Goal: Navigation & Orientation: Find specific page/section

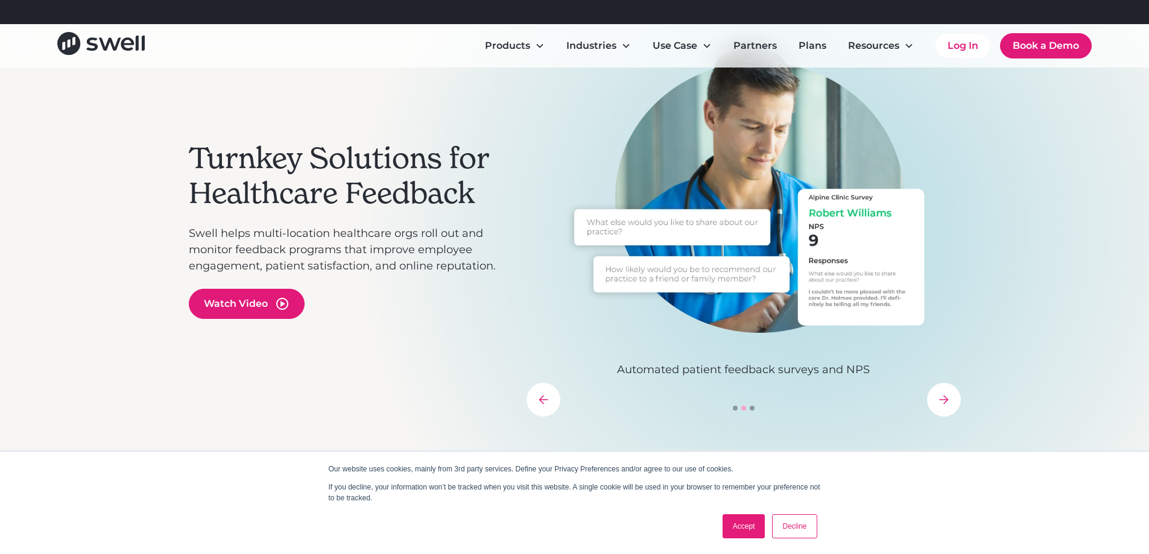
scroll to position [121, 0]
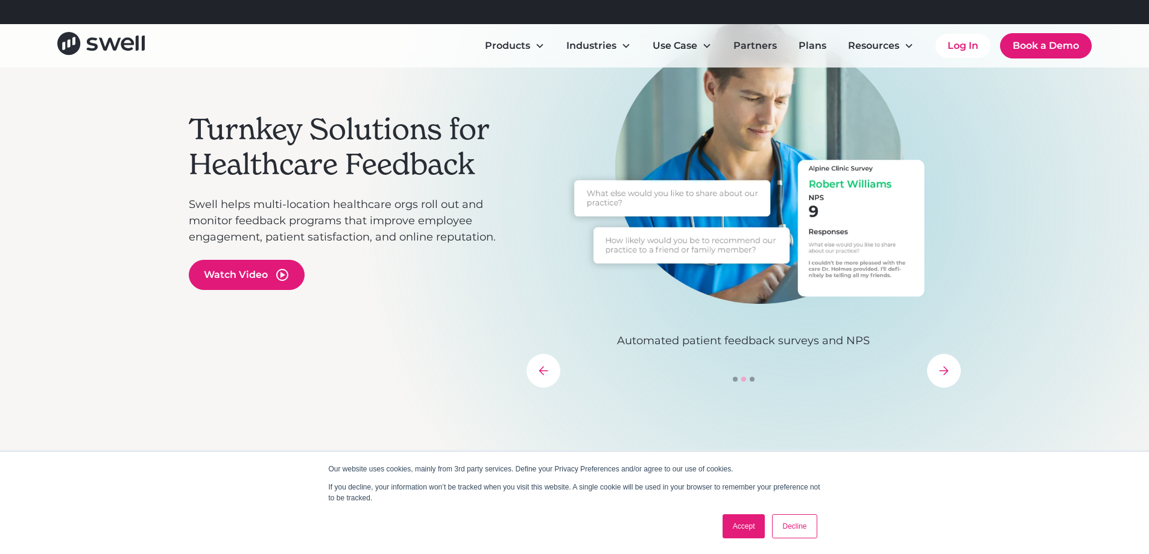
click at [806, 520] on link "Decline" at bounding box center [794, 527] width 45 height 24
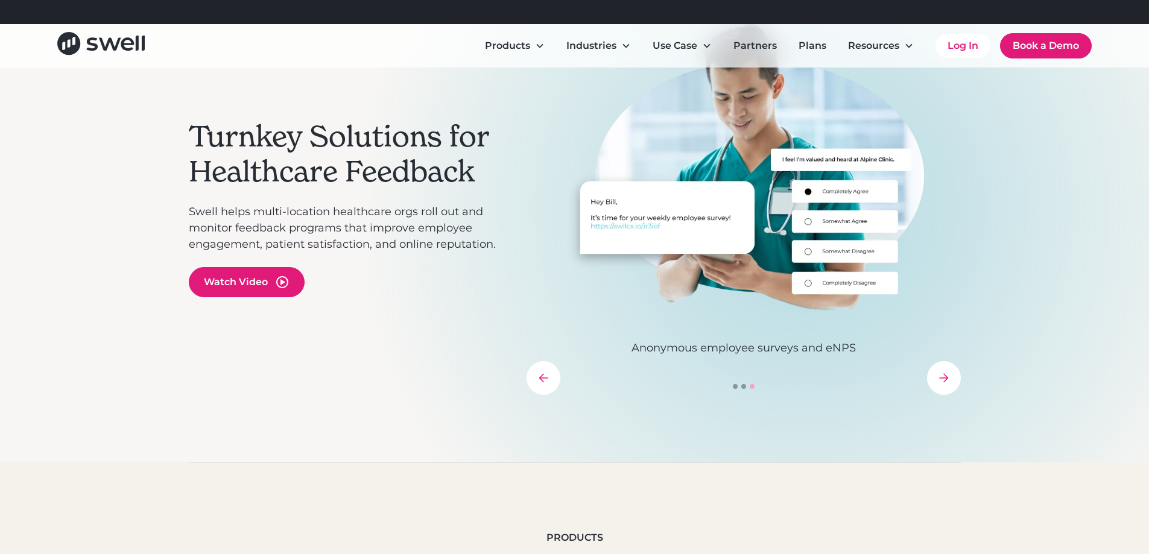
scroll to position [0, 0]
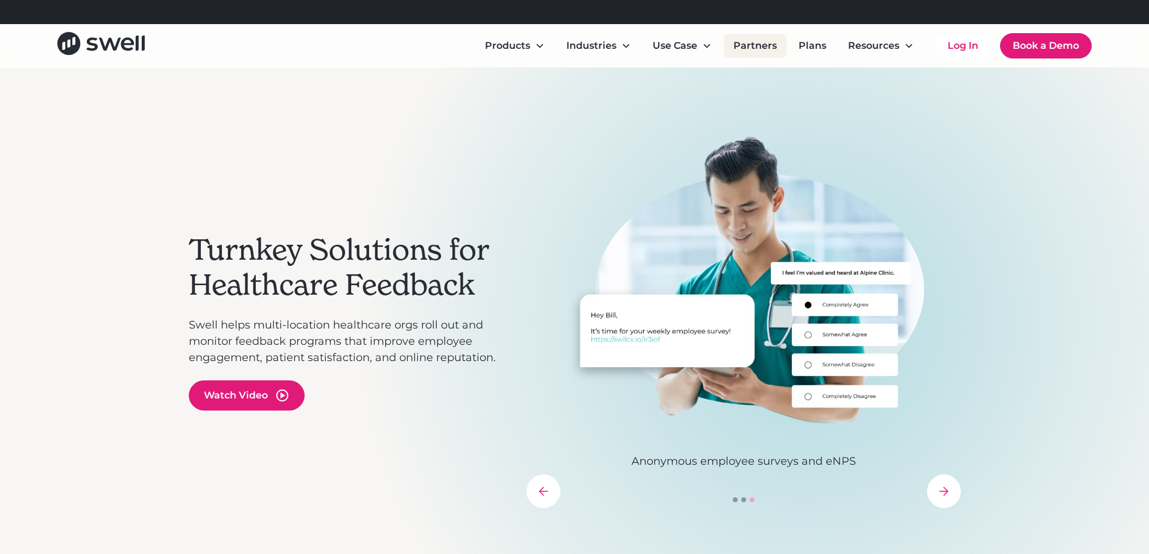
click at [758, 39] on link "Partners" at bounding box center [755, 46] width 63 height 24
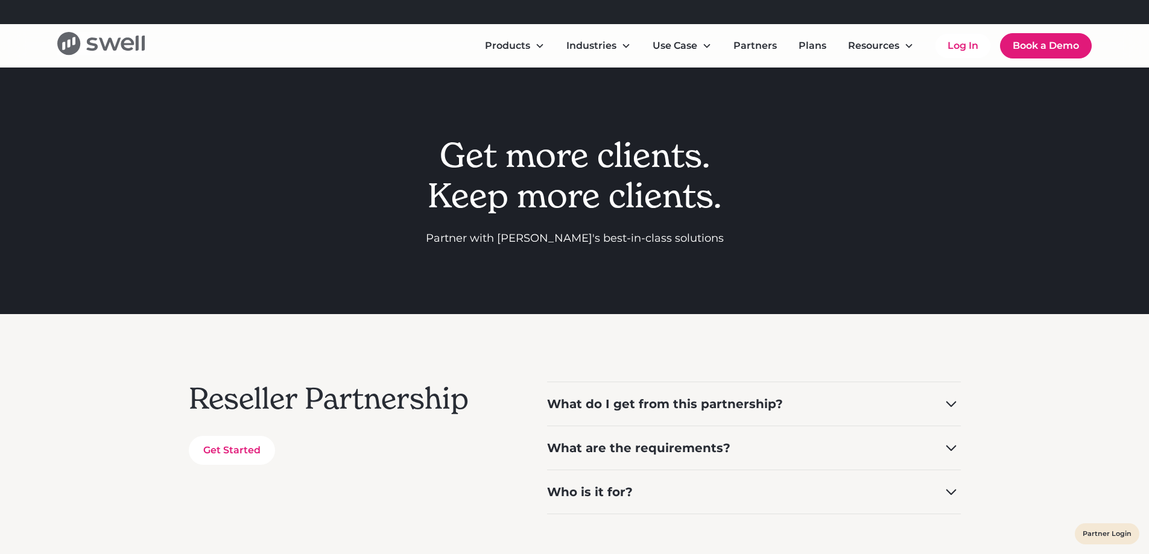
click at [132, 34] on icon "home" at bounding box center [100, 43] width 87 height 23
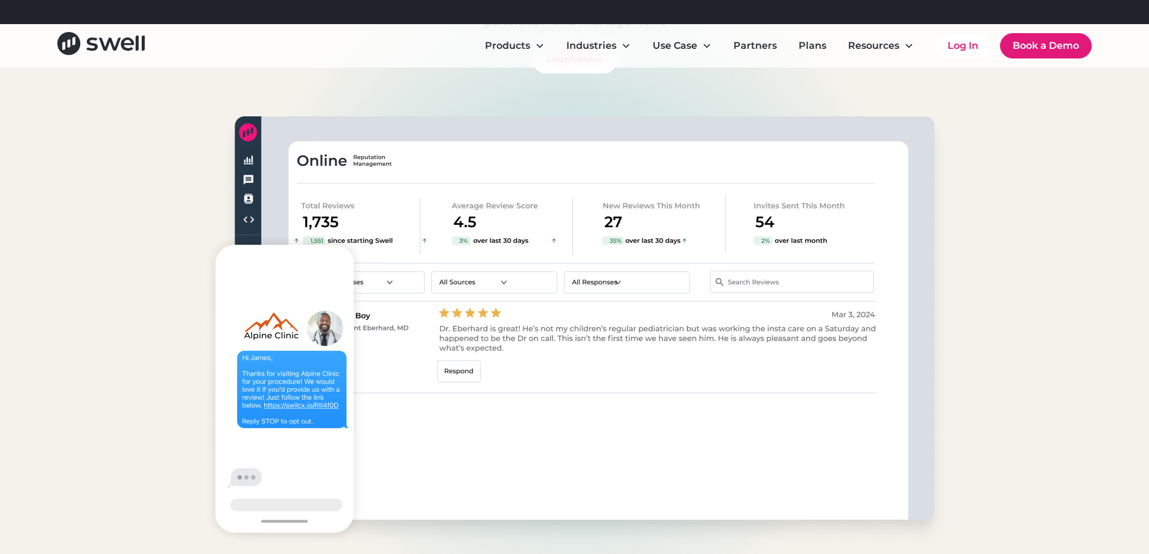
scroll to position [965, 0]
